Goal: Task Accomplishment & Management: Manage account settings

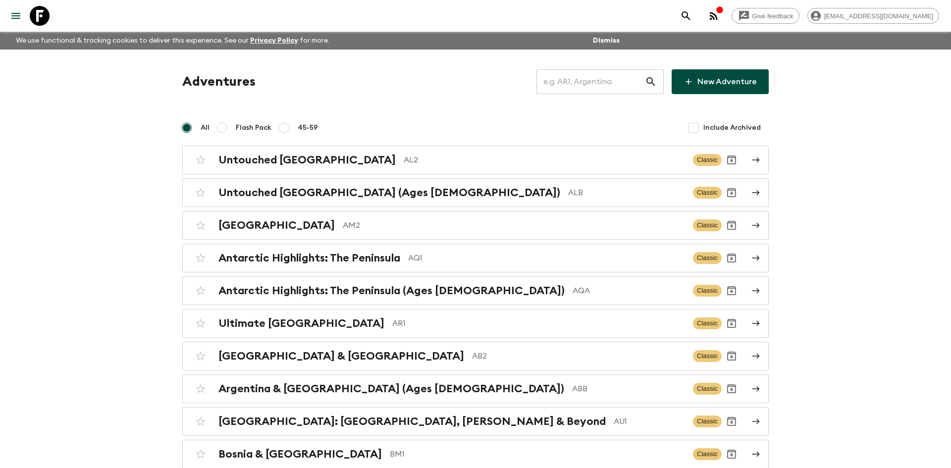
click at [560, 86] on input "text" at bounding box center [591, 82] width 109 height 28
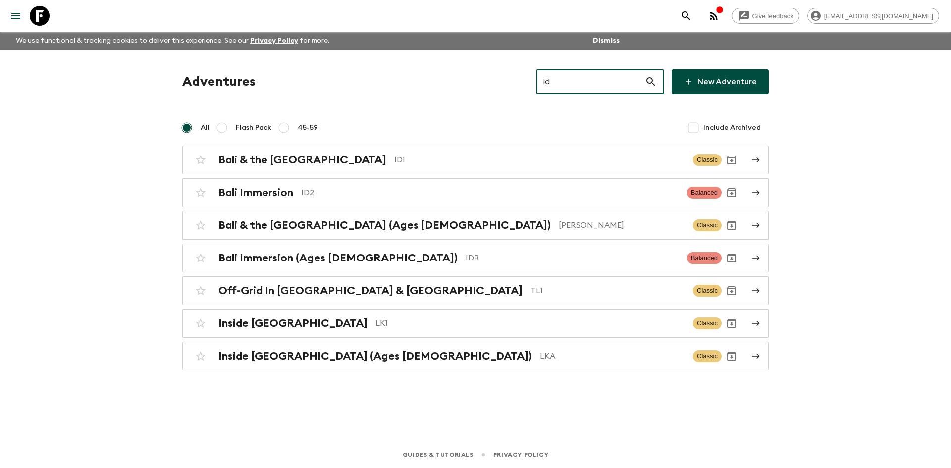
type input "id2"
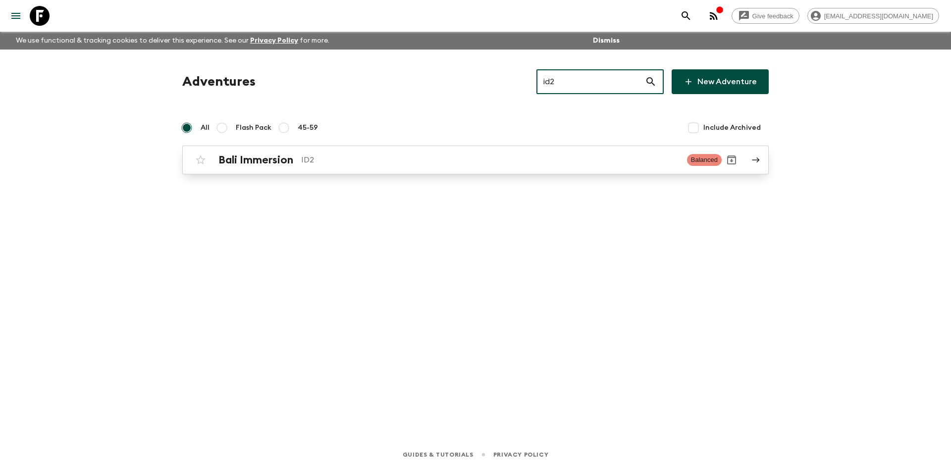
click at [295, 167] on div "Bali Immersion ID2 Balanced" at bounding box center [456, 160] width 531 height 20
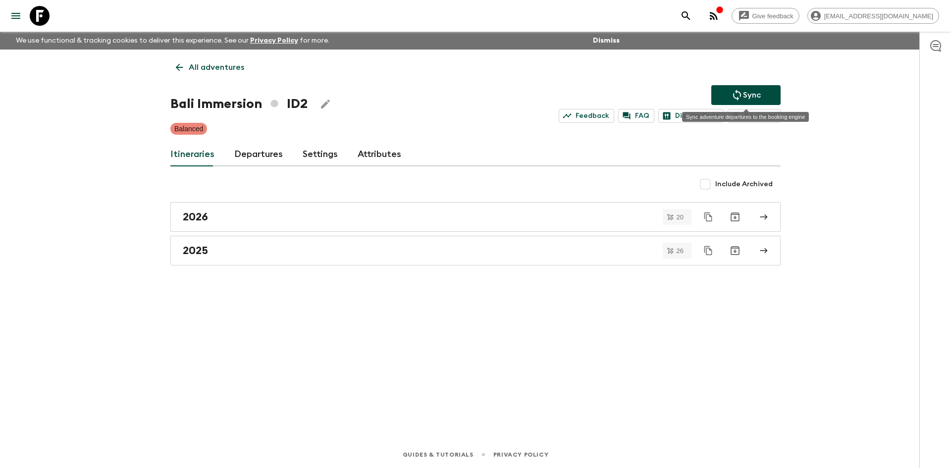
click at [743, 97] on p "Sync" at bounding box center [752, 95] width 18 height 12
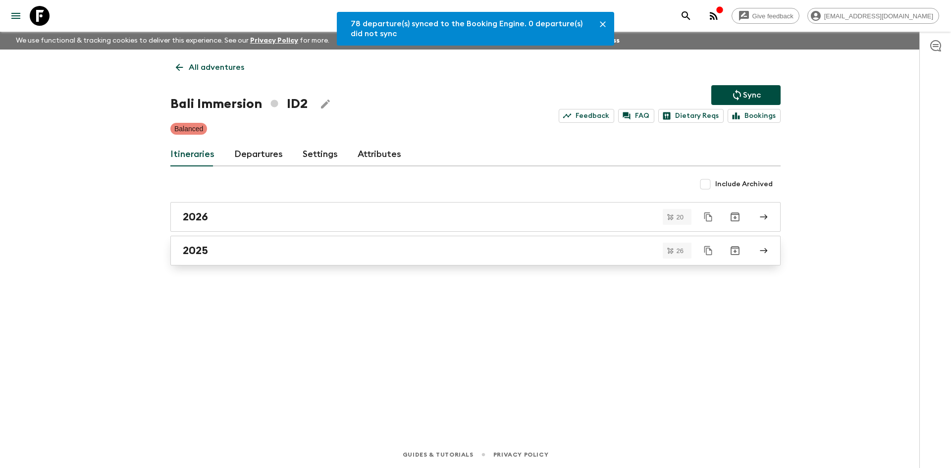
click at [219, 254] on div "2025" at bounding box center [466, 250] width 567 height 13
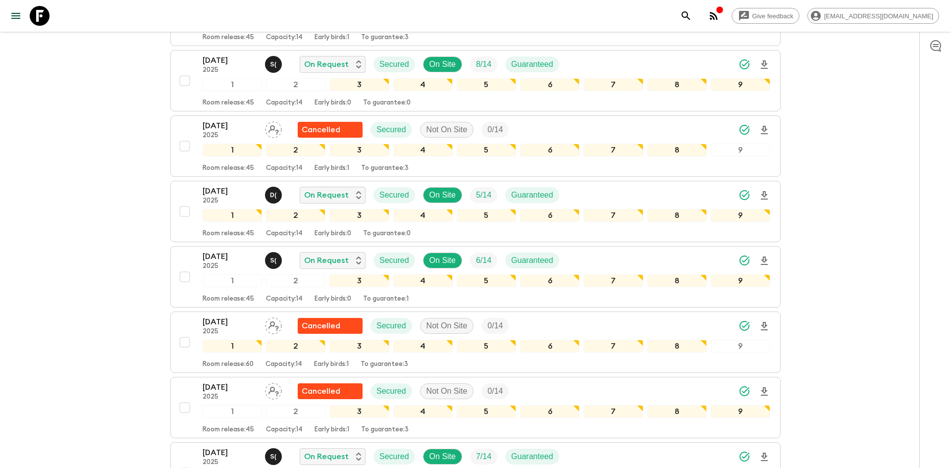
scroll to position [359, 0]
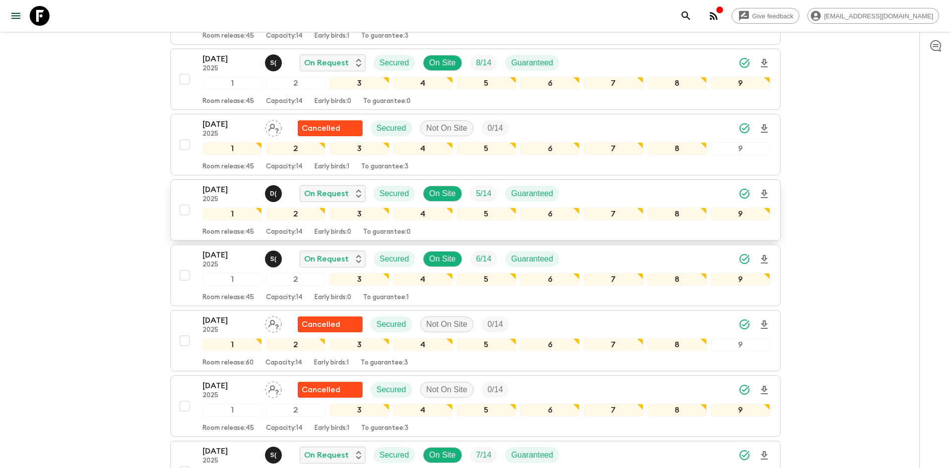
click at [570, 192] on div "[DATE] 2025 D ( On Request Secured On Site 5 / 14 Guaranteed" at bounding box center [487, 194] width 568 height 20
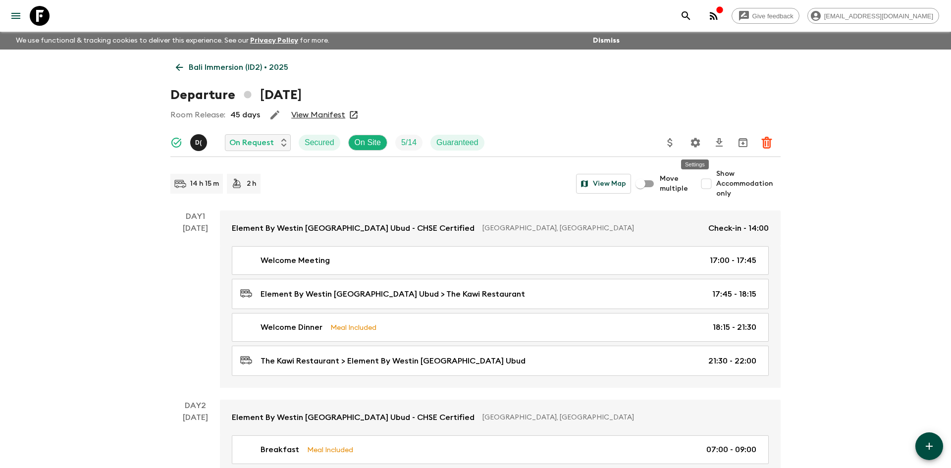
click at [696, 145] on icon "Settings" at bounding box center [695, 142] width 9 height 9
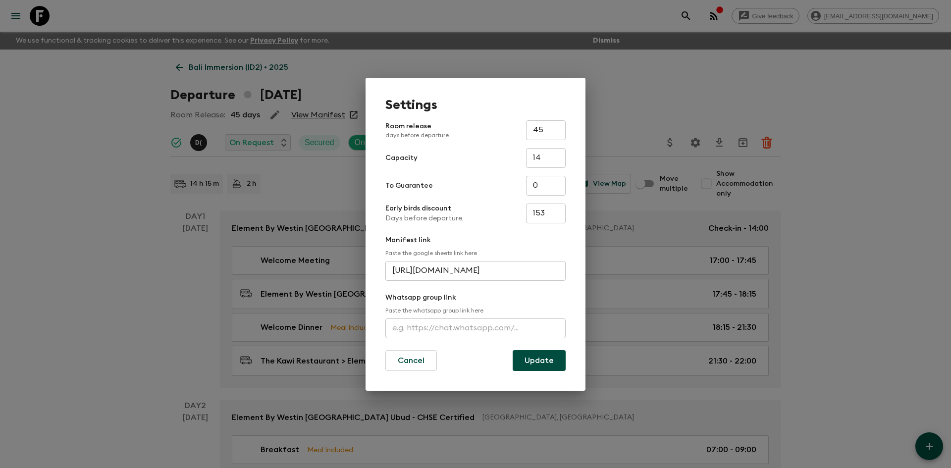
click at [437, 333] on input "text" at bounding box center [476, 329] width 180 height 20
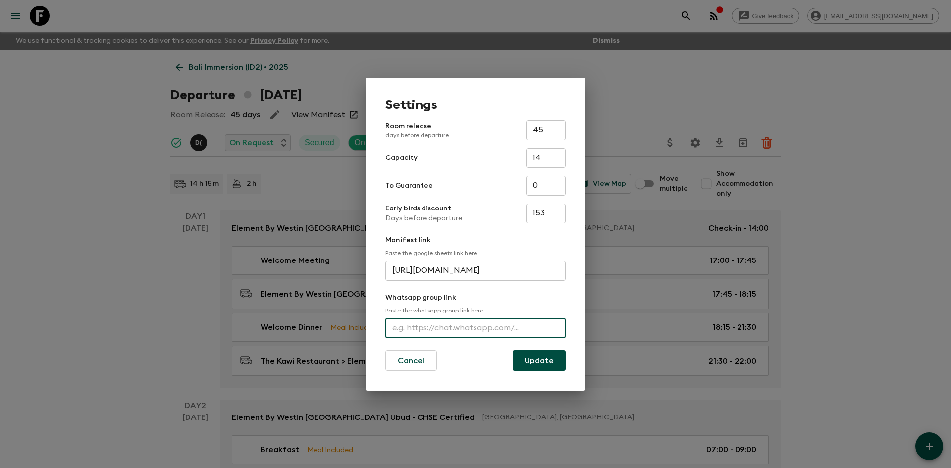
paste input "[URL][DOMAIN_NAME]"
type input "[URL][DOMAIN_NAME]"
click at [540, 360] on button "Update" at bounding box center [539, 360] width 53 height 21
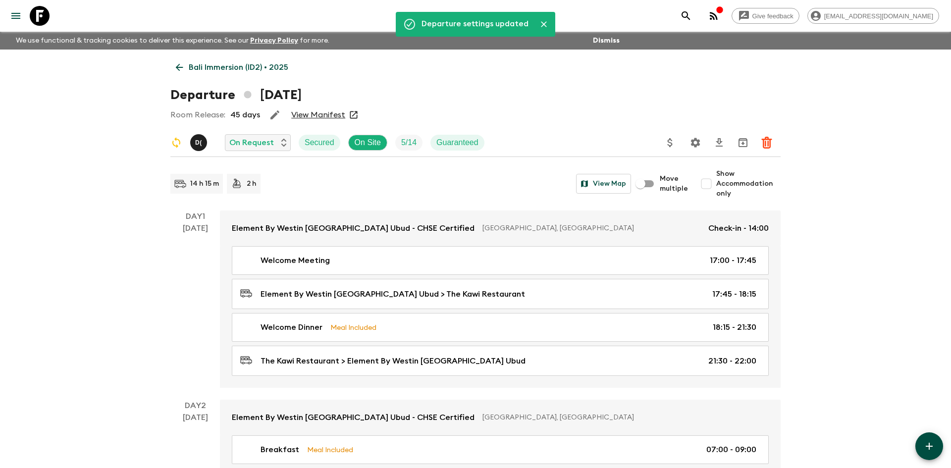
click at [264, 73] on p "Bali Immersion (ID2) • 2025" at bounding box center [239, 67] width 100 height 12
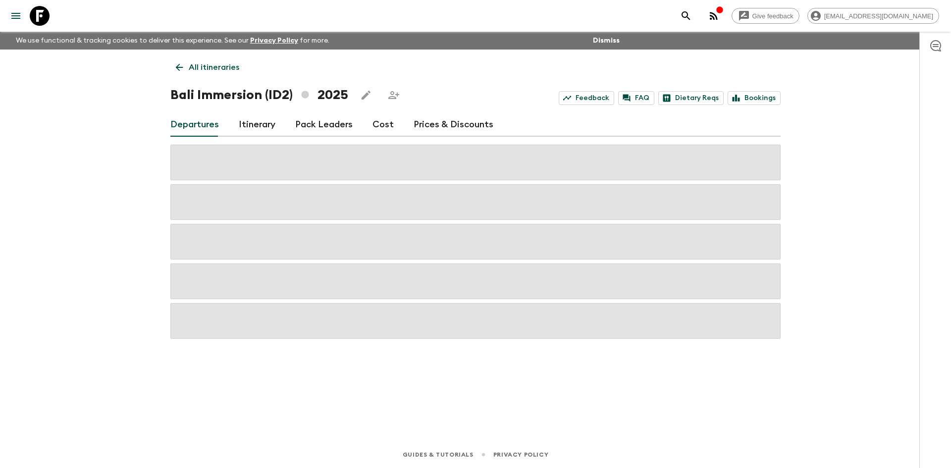
click at [226, 69] on p "All itineraries" at bounding box center [214, 67] width 51 height 12
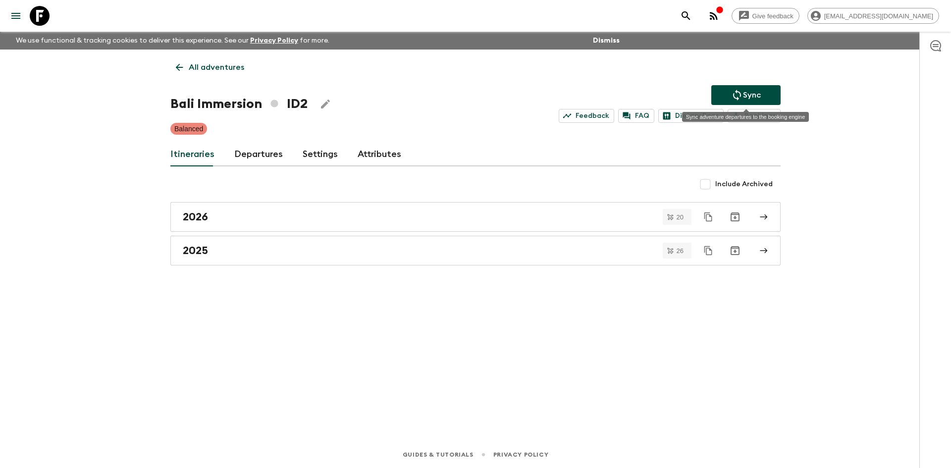
click at [744, 93] on p "Sync" at bounding box center [752, 95] width 18 height 12
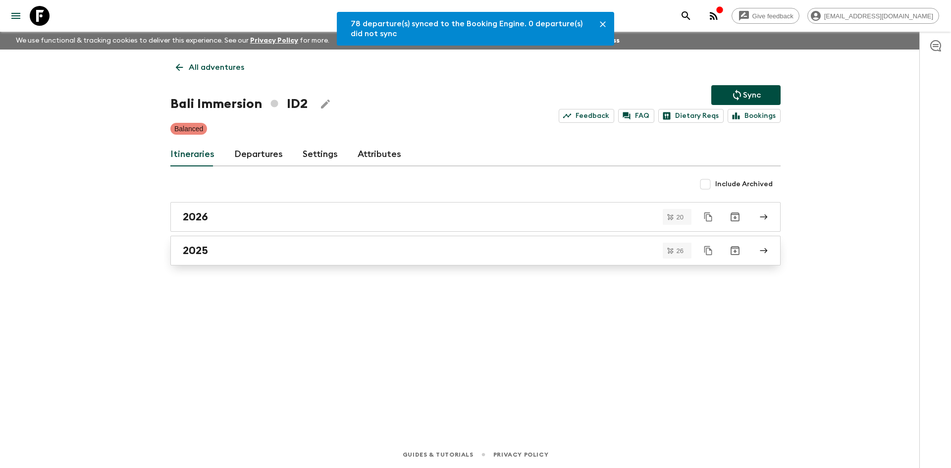
click at [228, 246] on div "2025" at bounding box center [466, 250] width 567 height 13
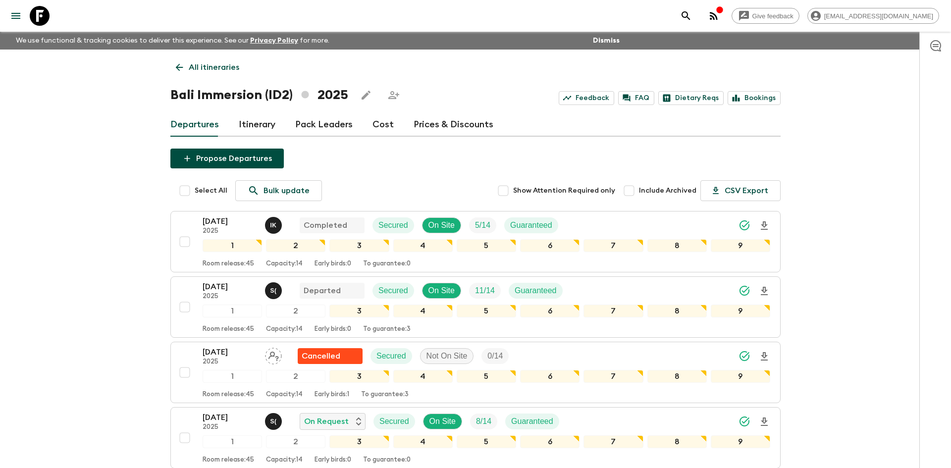
click at [219, 71] on p "All itineraries" at bounding box center [214, 67] width 51 height 12
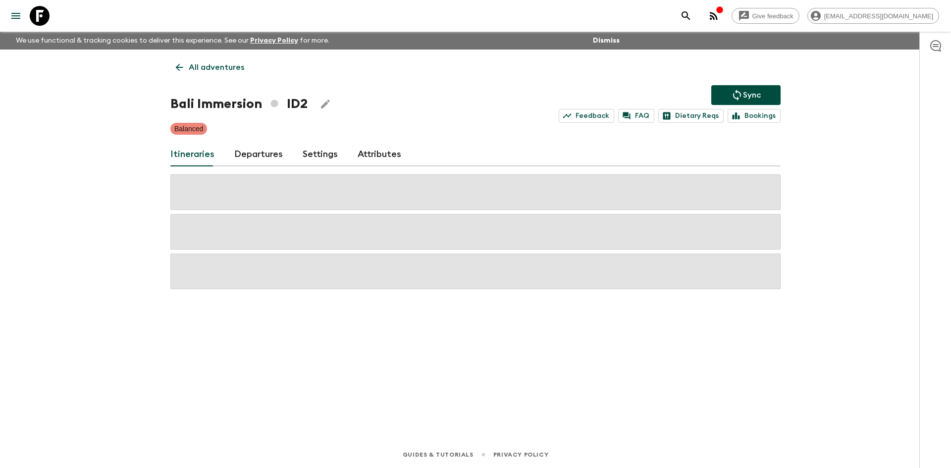
click at [219, 71] on p "All adventures" at bounding box center [216, 67] width 55 height 12
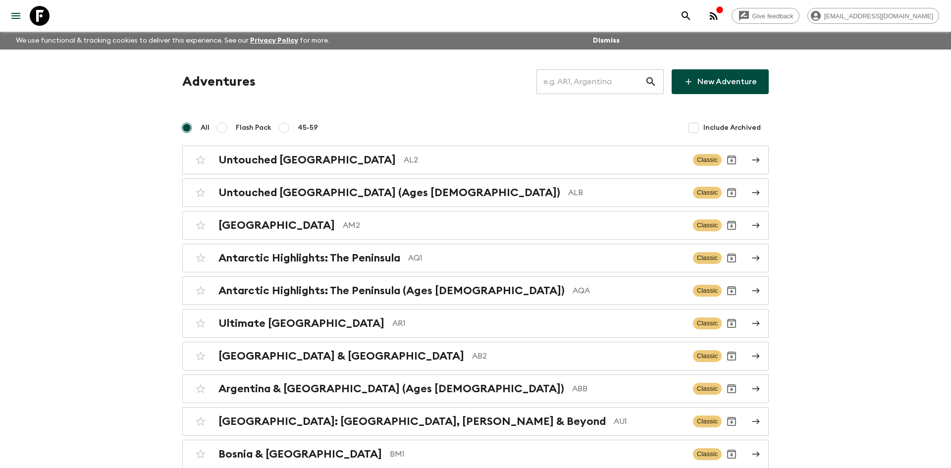
click at [544, 86] on input "text" at bounding box center [591, 82] width 109 height 28
type input "ec1"
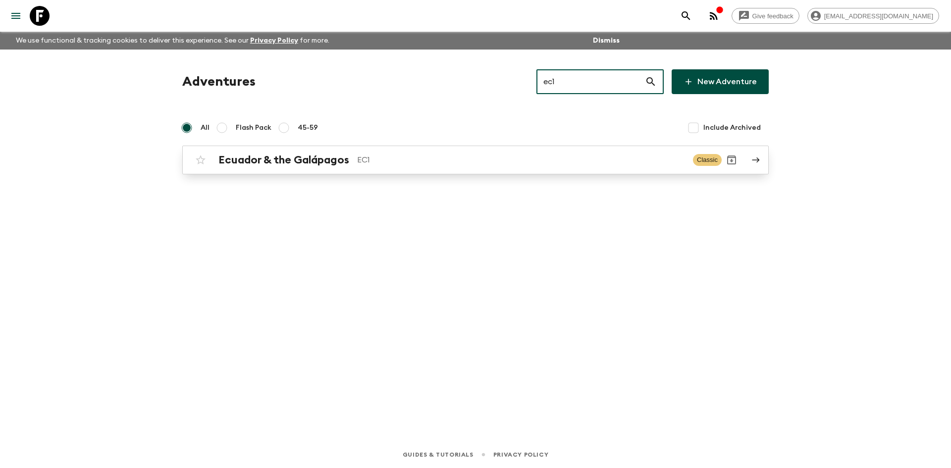
click at [342, 157] on h2 "Ecuador & the Galápagos" at bounding box center [284, 160] width 131 height 13
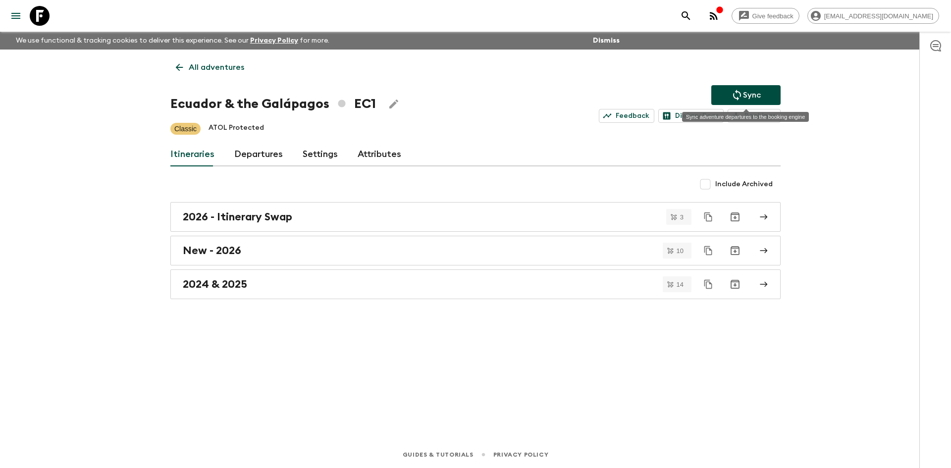
click at [746, 95] on p "Sync" at bounding box center [752, 95] width 18 height 12
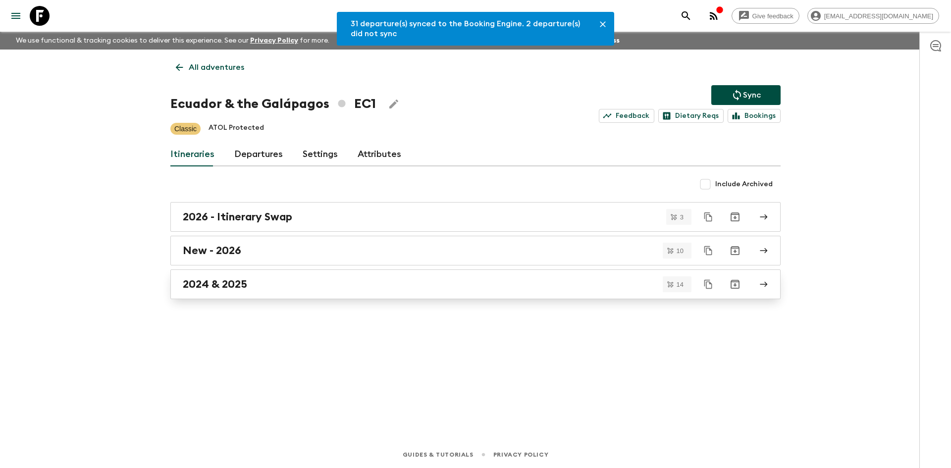
click at [265, 283] on div "2024 & 2025" at bounding box center [466, 284] width 567 height 13
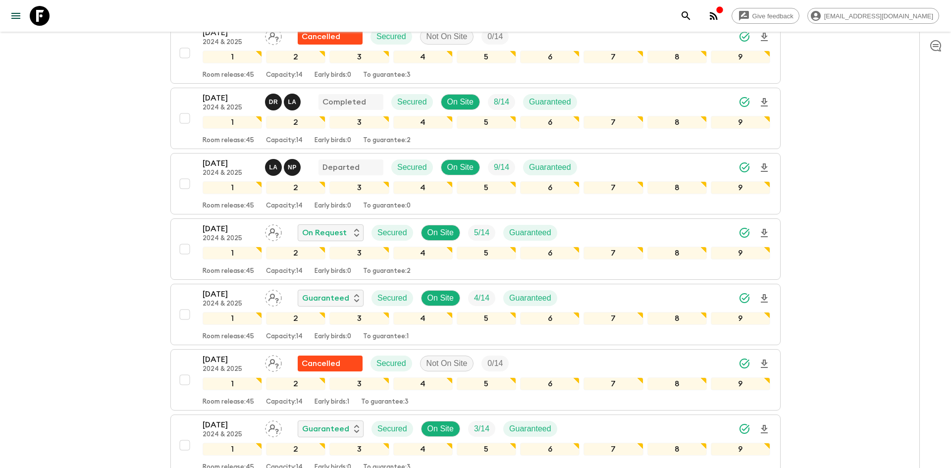
scroll to position [389, 0]
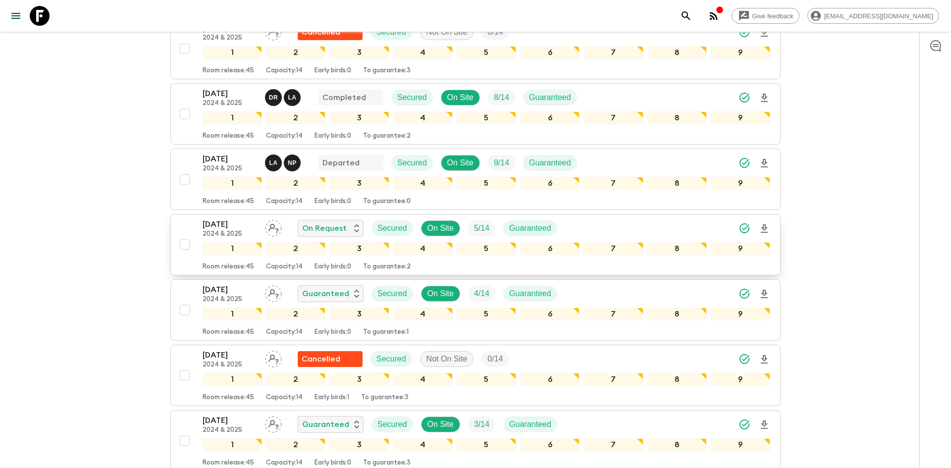
click at [629, 222] on div "[DATE] 2024 & 2025 On Request Secured On Site 5 / 14 Guaranteed" at bounding box center [487, 229] width 568 height 20
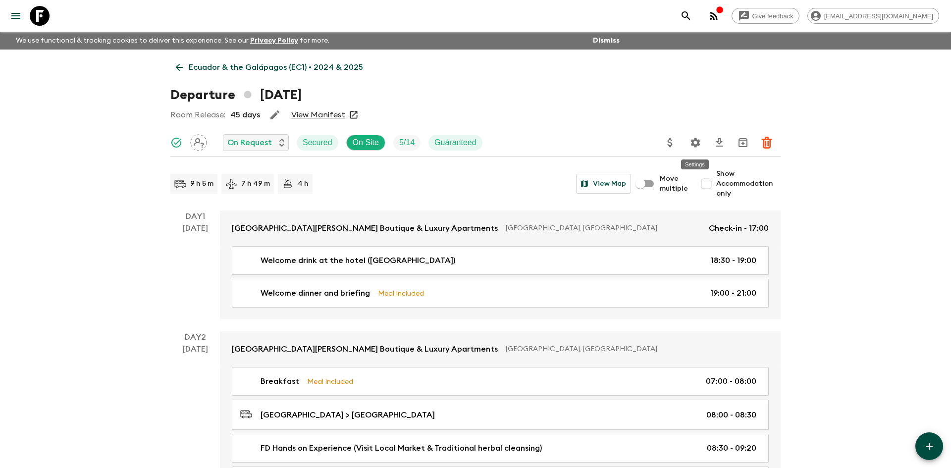
click at [696, 143] on icon "Settings" at bounding box center [696, 143] width 12 height 12
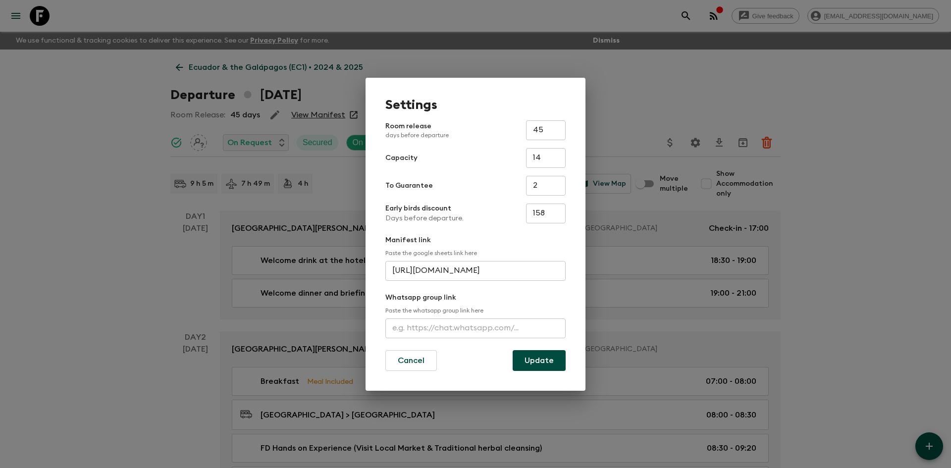
click at [413, 332] on input "text" at bounding box center [476, 329] width 180 height 20
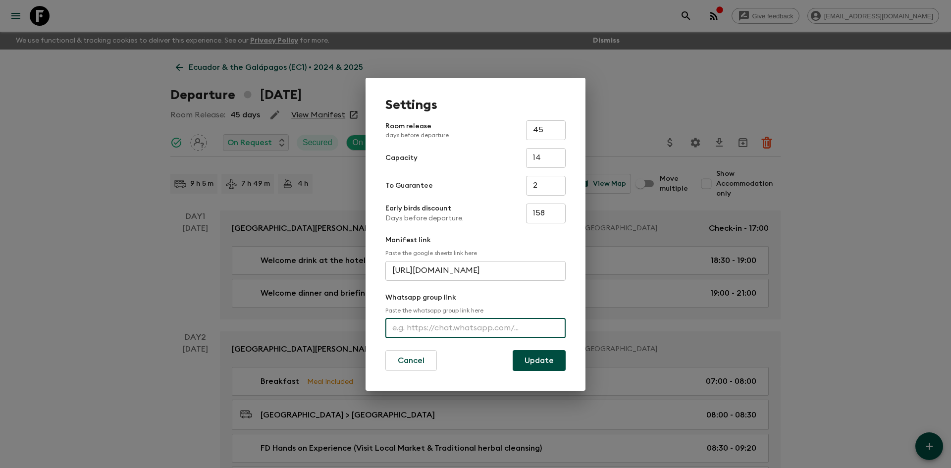
paste input "[URL][DOMAIN_NAME]"
type input "[URL][DOMAIN_NAME]"
click at [547, 362] on button "Update" at bounding box center [539, 360] width 53 height 21
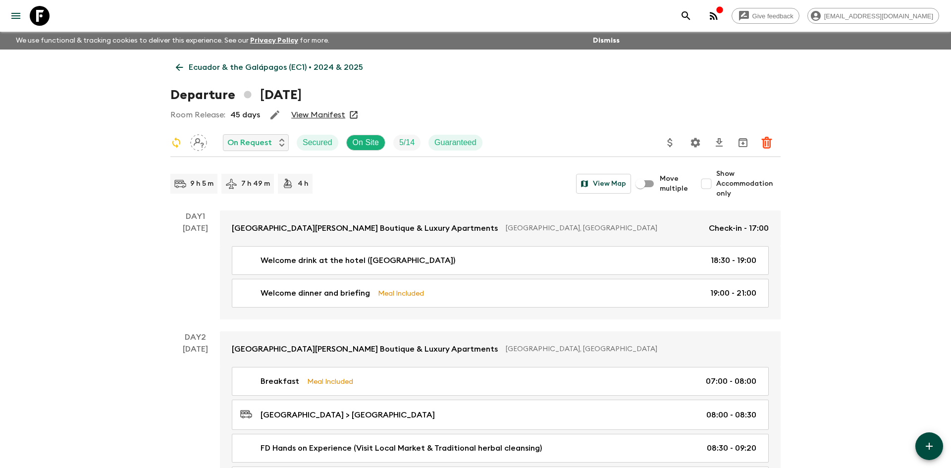
click at [203, 69] on p "Ecuador & the Galápagos (EC1) • 2024 & 2025" at bounding box center [276, 67] width 174 height 12
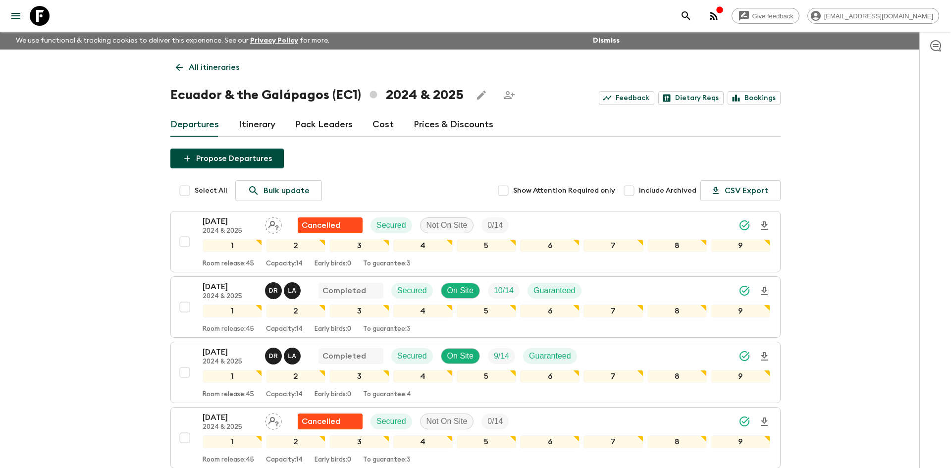
click at [231, 63] on p "All itineraries" at bounding box center [214, 67] width 51 height 12
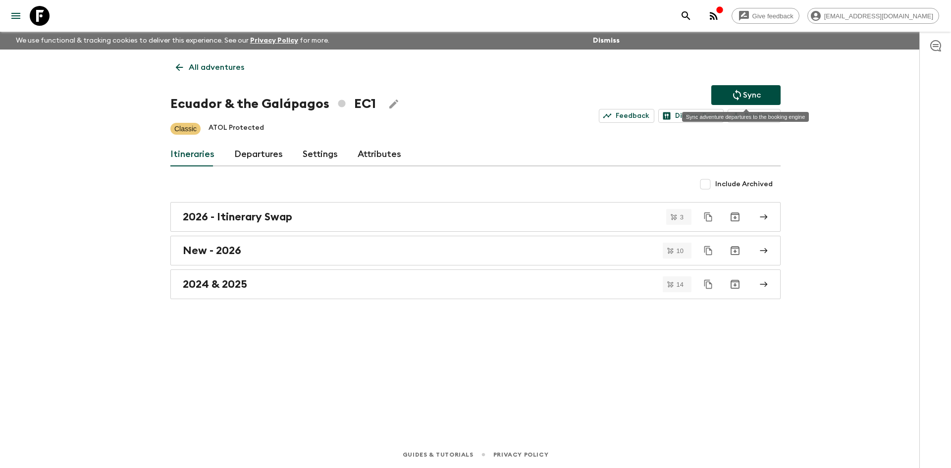
click at [734, 95] on icon "Sync adventure departures to the booking engine" at bounding box center [737, 95] width 8 height 11
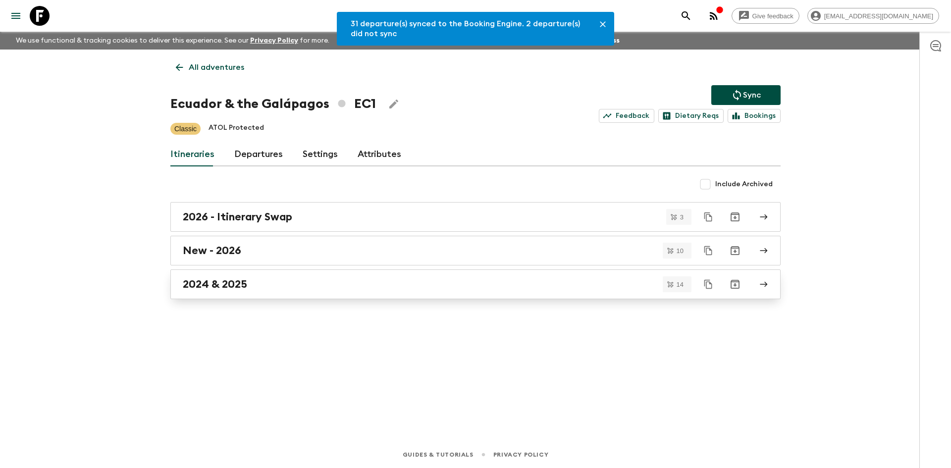
click at [235, 296] on link "2024 & 2025" at bounding box center [475, 285] width 610 height 30
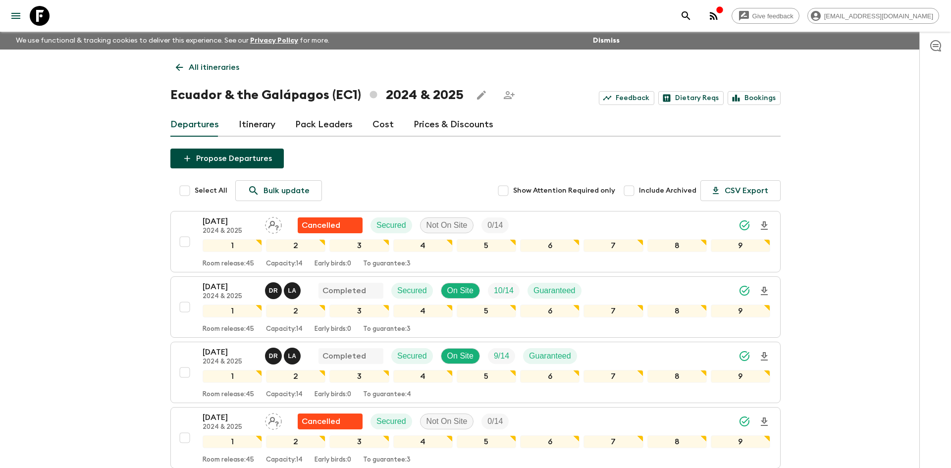
click at [205, 62] on p "All itineraries" at bounding box center [214, 67] width 51 height 12
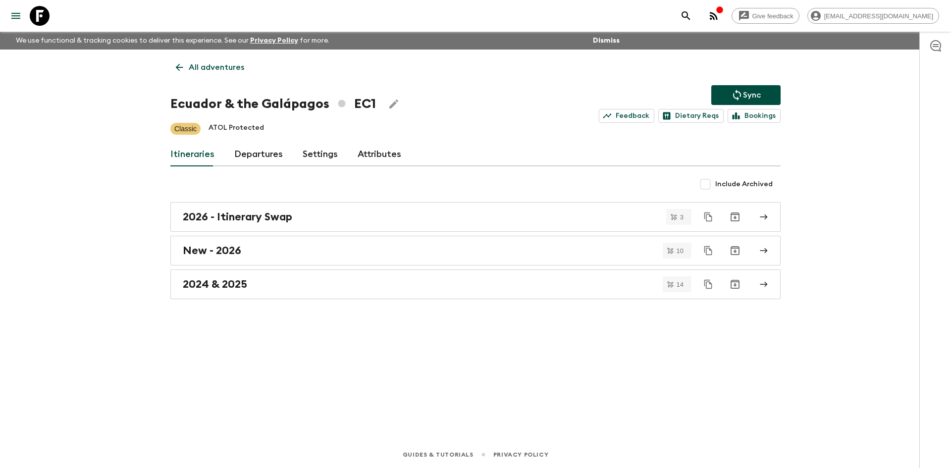
click at [205, 62] on p "All adventures" at bounding box center [216, 67] width 55 height 12
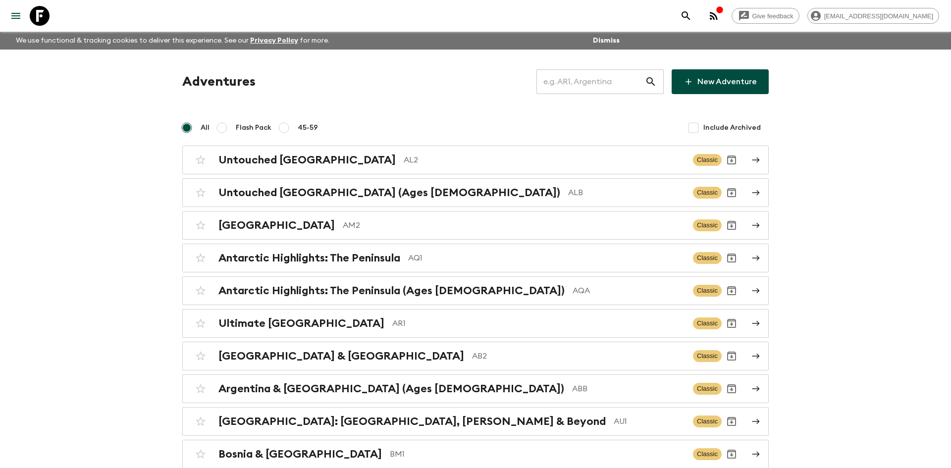
click at [598, 79] on input "text" at bounding box center [591, 82] width 109 height 28
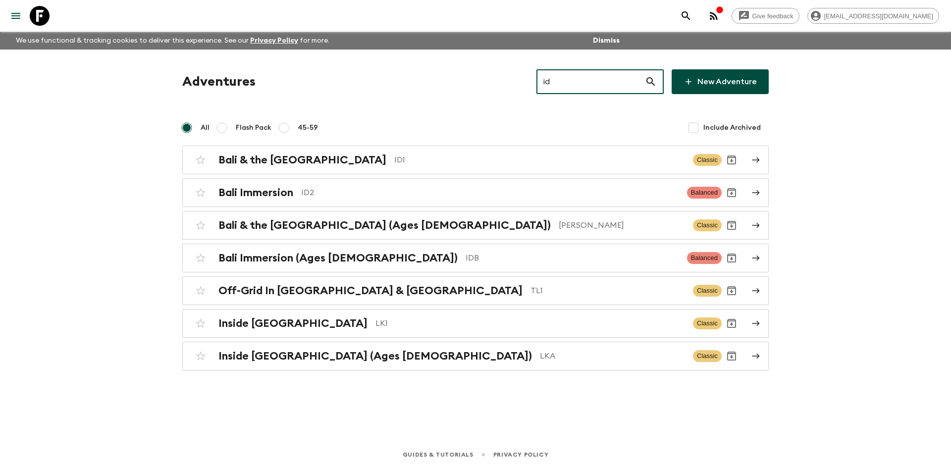
type input "idb"
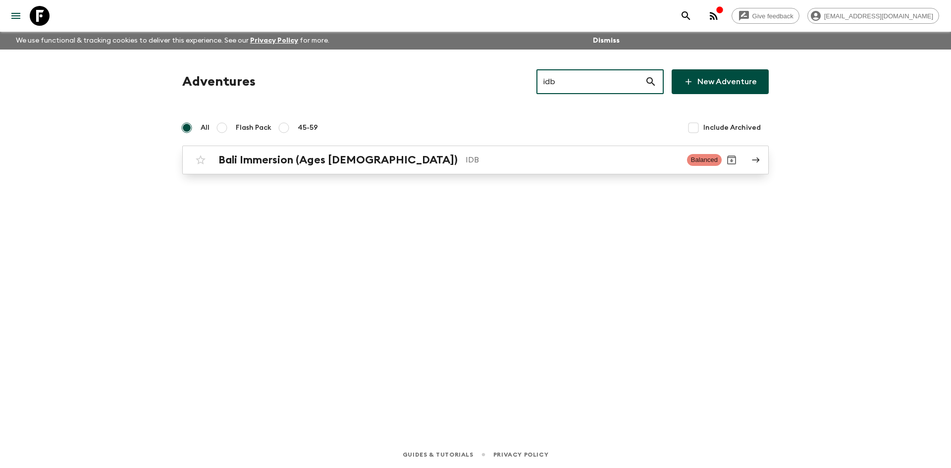
click at [360, 149] on link "Bali Immersion (Ages [DEMOGRAPHIC_DATA]) IDB Balanced" at bounding box center [475, 160] width 587 height 29
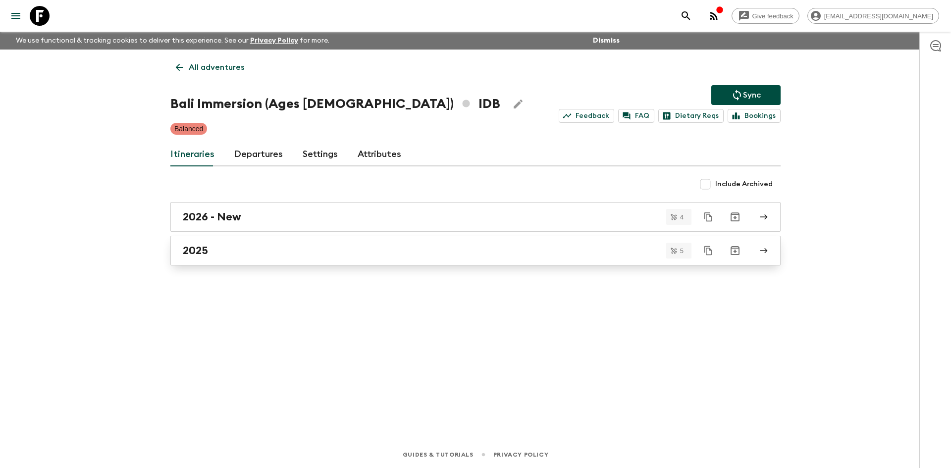
click at [212, 263] on link "2025" at bounding box center [475, 251] width 610 height 30
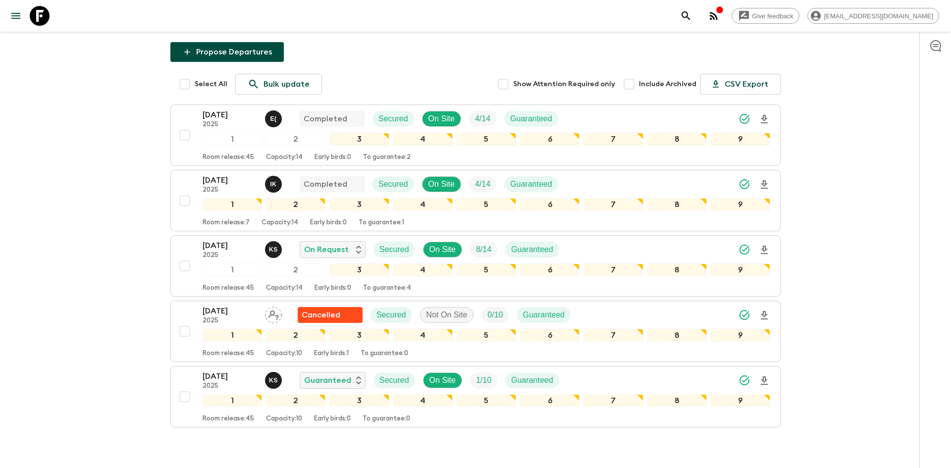
scroll to position [156, 0]
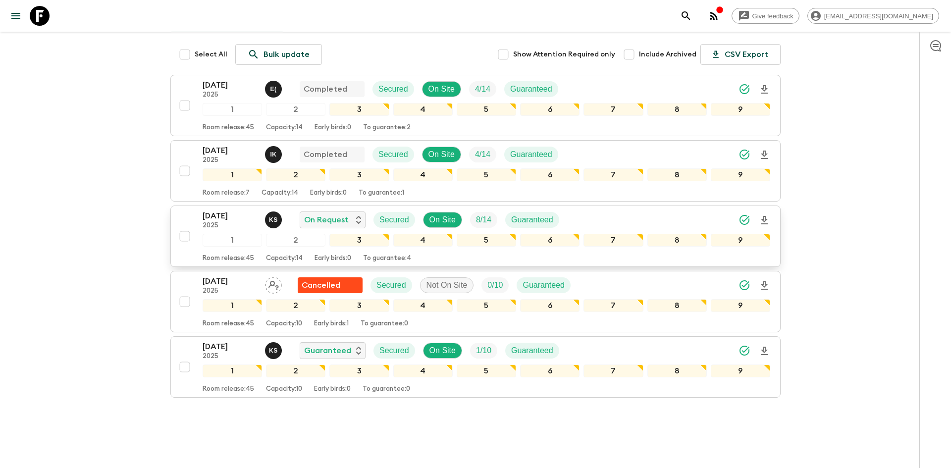
click at [601, 210] on div "[DATE] 2025 K S On Request Secured On Site 8 / 14 Guaranteed" at bounding box center [487, 220] width 568 height 20
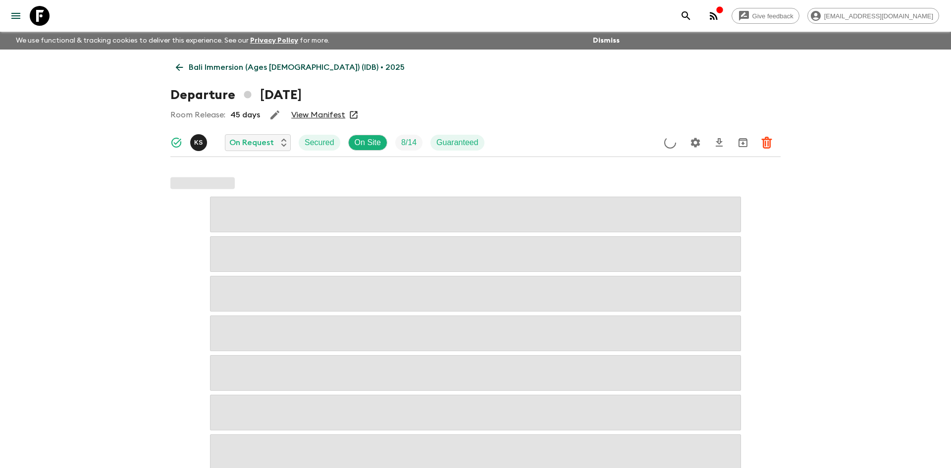
click at [696, 141] on icon "Settings" at bounding box center [696, 143] width 12 height 12
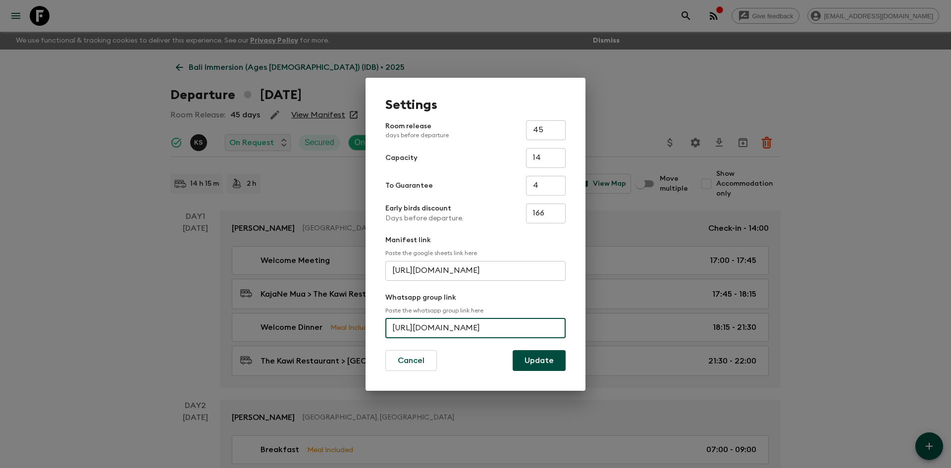
scroll to position [0, 37]
drag, startPoint x: 390, startPoint y: 329, endPoint x: 586, endPoint y: 334, distance: 195.8
click at [586, 334] on div "Settings Room release days before departure 45 ​ Capacity 14 ​ To Guarantee 4 ​…" at bounding box center [475, 234] width 951 height 468
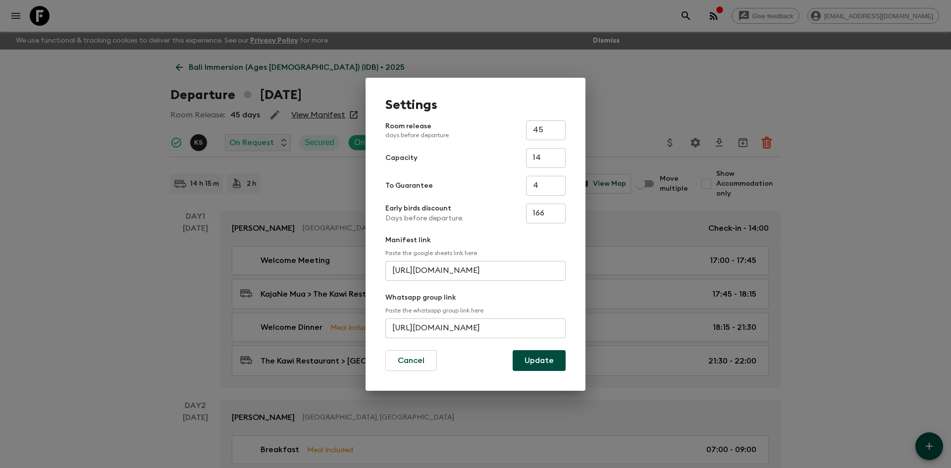
scroll to position [0, 0]
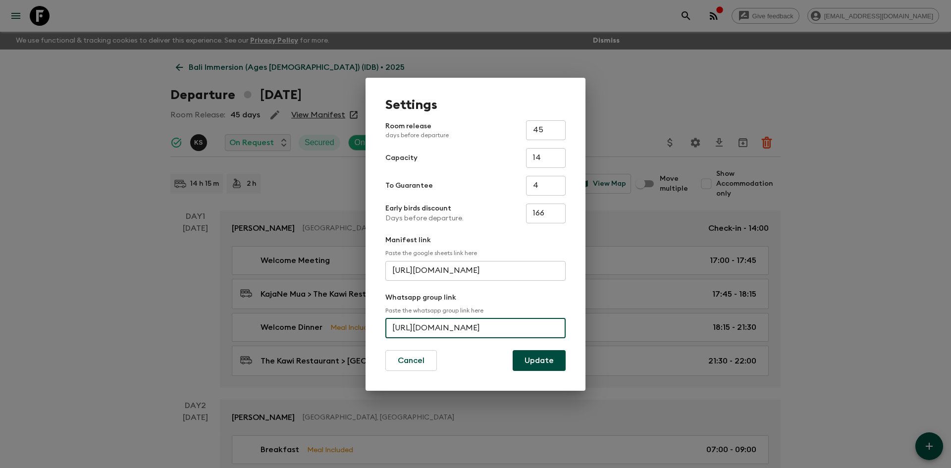
click at [382, 60] on div "Settings Room release days before departure 45 ​ Capacity 14 ​ To Guarantee 4 ​…" at bounding box center [475, 234] width 951 height 468
